Goal: Information Seeking & Learning: Learn about a topic

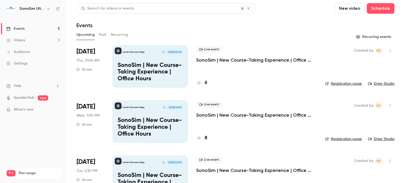
click at [379, 84] on link "Enter Studio" at bounding box center [381, 83] width 26 height 5
click at [100, 34] on button "Past" at bounding box center [103, 35] width 8 height 8
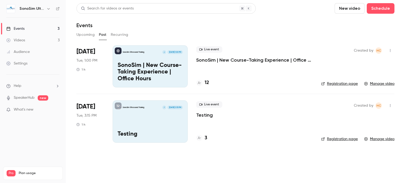
click at [391, 48] on button "button" at bounding box center [390, 50] width 8 height 8
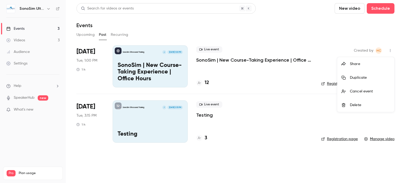
click at [247, 56] on div at bounding box center [202, 91] width 405 height 183
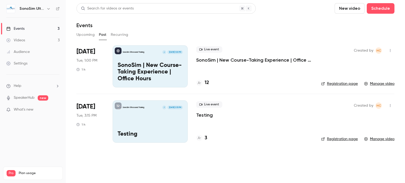
click at [239, 61] on p "SonoSim | New Course-Taking Experience | Office Hours" at bounding box center [254, 60] width 117 height 6
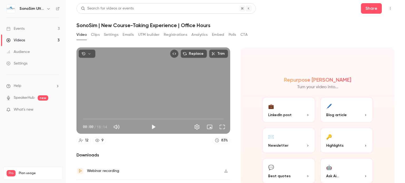
click at [231, 35] on button "Polls" at bounding box center [233, 35] width 8 height 8
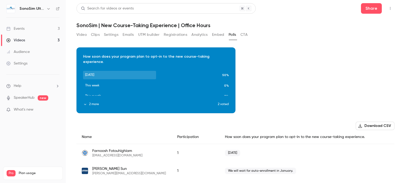
scroll to position [5, 0]
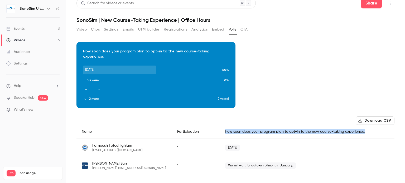
drag, startPoint x: 367, startPoint y: 131, endPoint x: 216, endPoint y: 132, distance: 150.8
click at [216, 132] on div "Name Participation How soon does your program plan to opt-in to the new course-…" at bounding box center [235, 132] width 318 height 14
copy div "How soon does your program plan to opt-in to the new course-taking experience."
click at [91, 101] on button "2 more" at bounding box center [150, 99] width 135 height 5
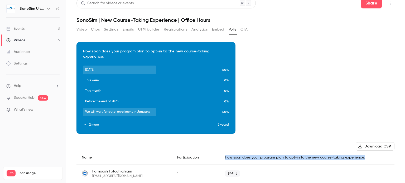
click at [25, 28] on link "Events 3" at bounding box center [33, 29] width 66 height 12
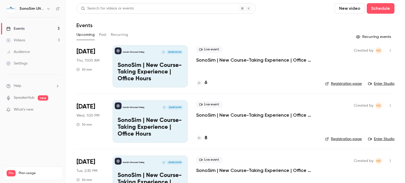
click at [205, 82] on h4 "6" at bounding box center [206, 82] width 3 height 7
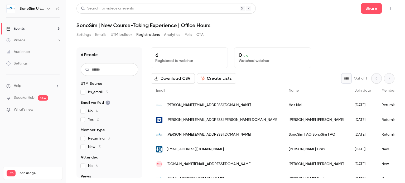
scroll to position [12, 0]
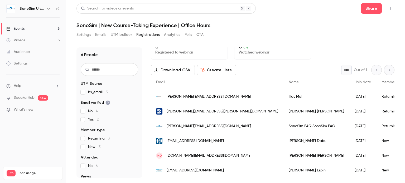
click at [17, 27] on div "Events" at bounding box center [15, 28] width 18 height 5
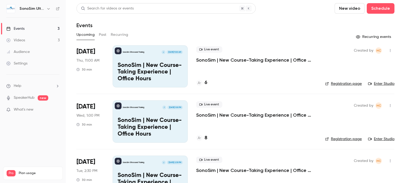
click at [214, 132] on div "Live event SonoSim | New Course-Taking Experience | Office Hours 8" at bounding box center [256, 121] width 121 height 42
click at [331, 55] on div "Created by HC Registration page Enter Studio" at bounding box center [359, 66] width 69 height 42
click at [382, 85] on link "Enter Studio" at bounding box center [381, 83] width 26 height 5
